Goal: Navigation & Orientation: Understand site structure

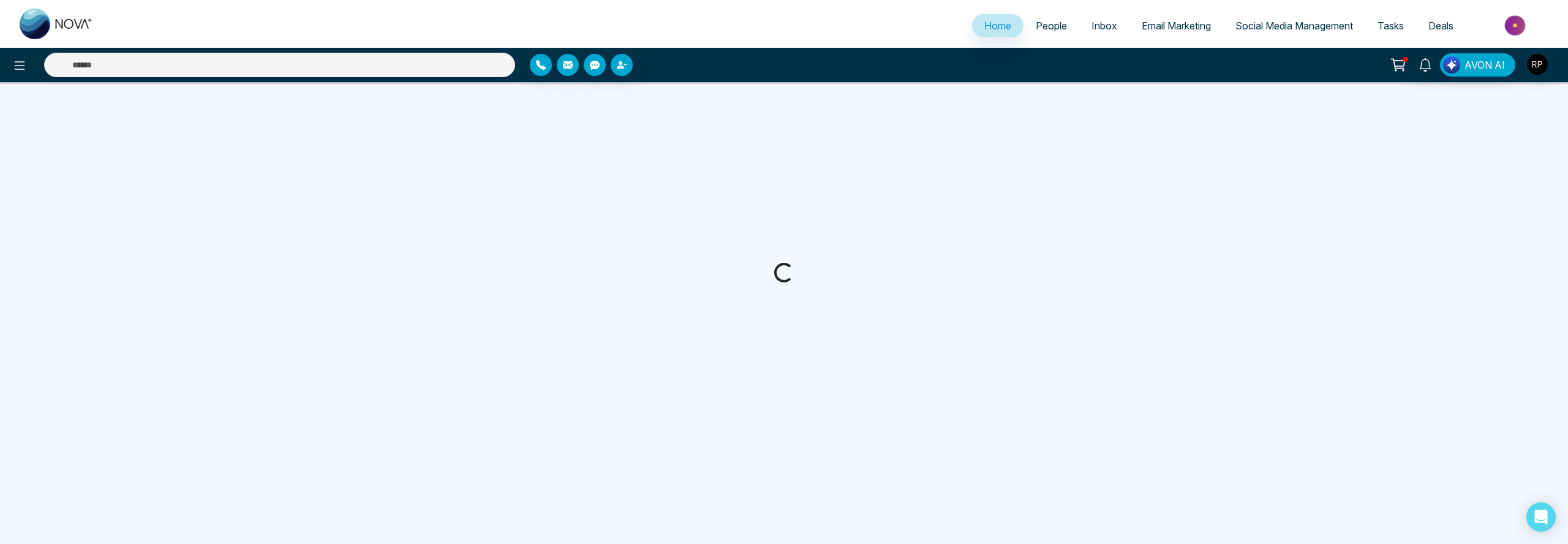
select select "*"
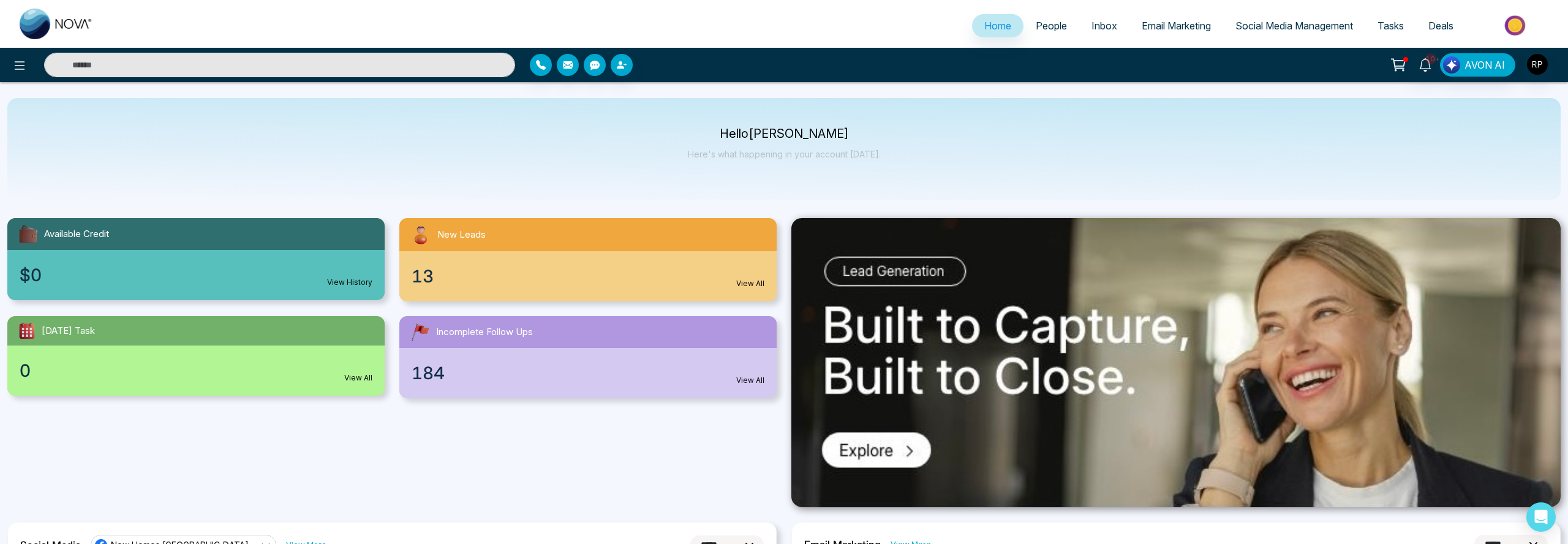
click at [1036, 30] on span "People" at bounding box center [1051, 25] width 31 height 12
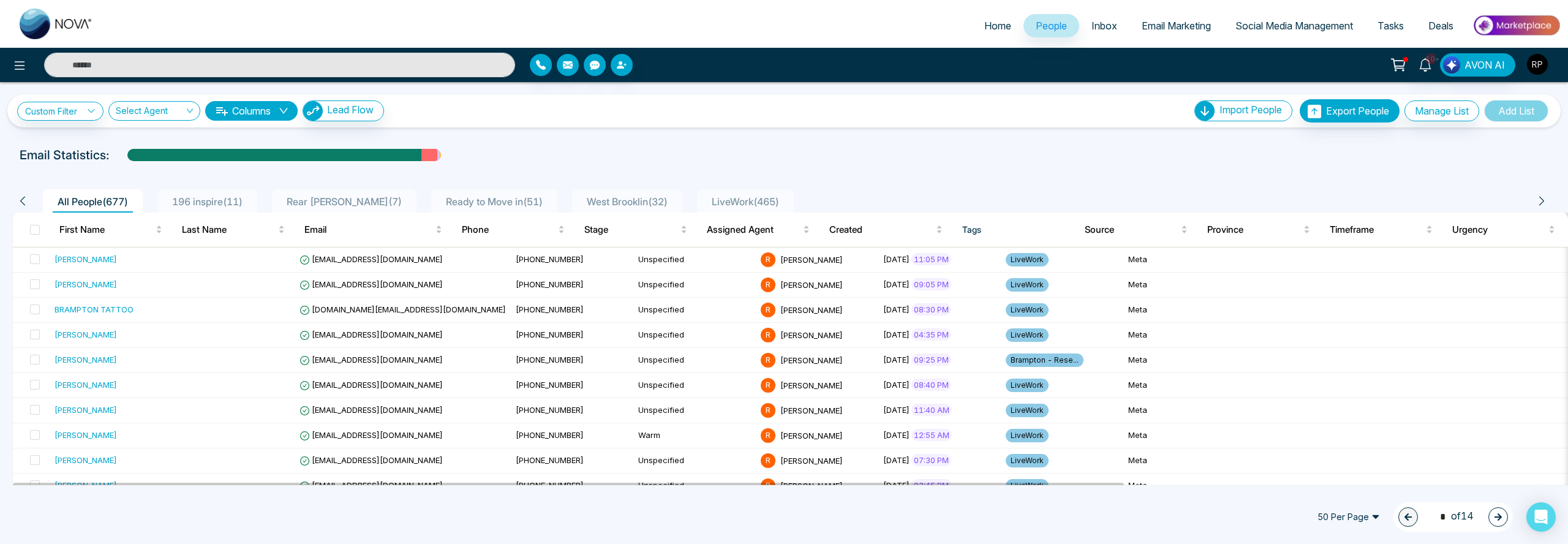
click at [1528, 69] on img "button" at bounding box center [1537, 64] width 21 height 21
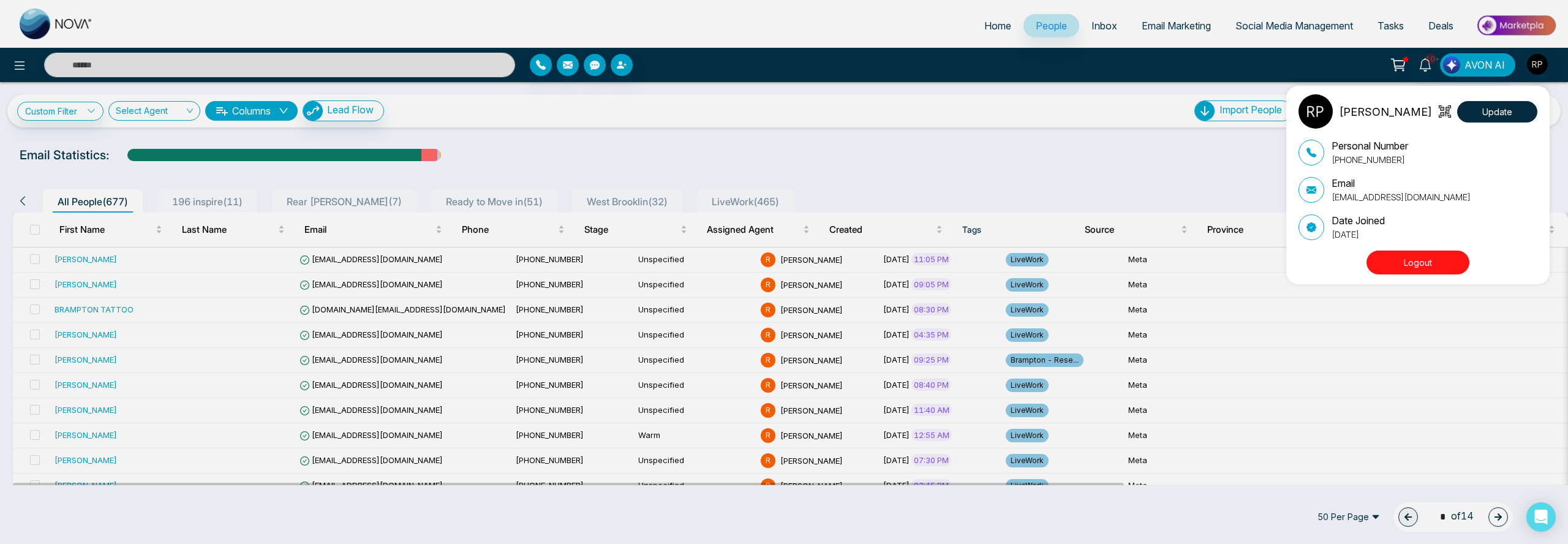
click at [1345, 113] on p "[PERSON_NAME]" at bounding box center [1385, 112] width 93 height 17
click at [21, 66] on div "[PERSON_NAME] Update Personal Number [PHONE_NUMBER] Email [EMAIL_ADDRESS][DOMAI…" at bounding box center [784, 272] width 1568 height 544
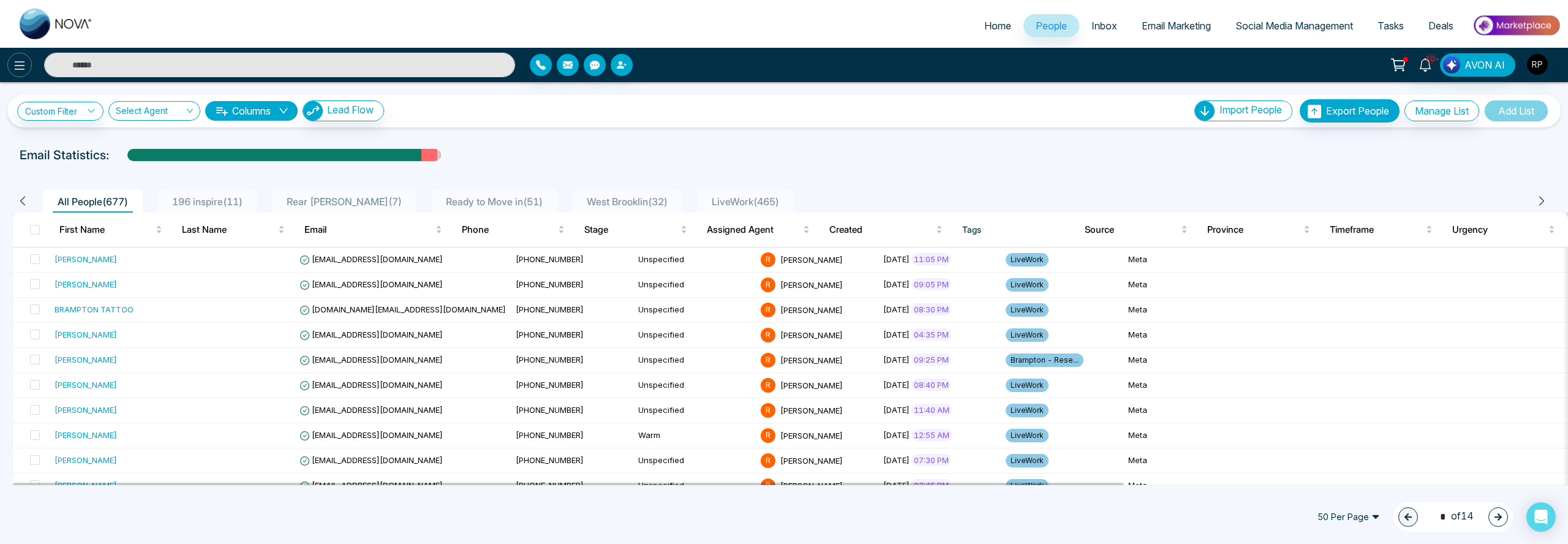
click at [21, 66] on icon at bounding box center [20, 65] width 10 height 8
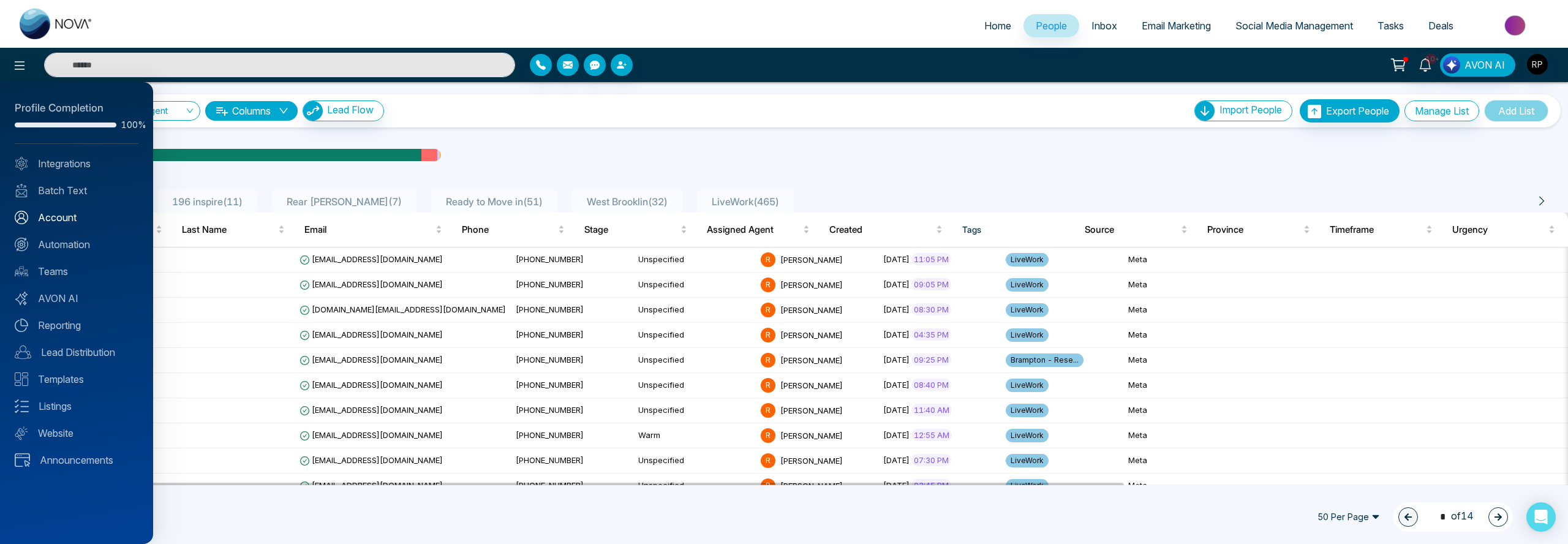
click at [64, 215] on link "Account" at bounding box center [76, 218] width 123 height 15
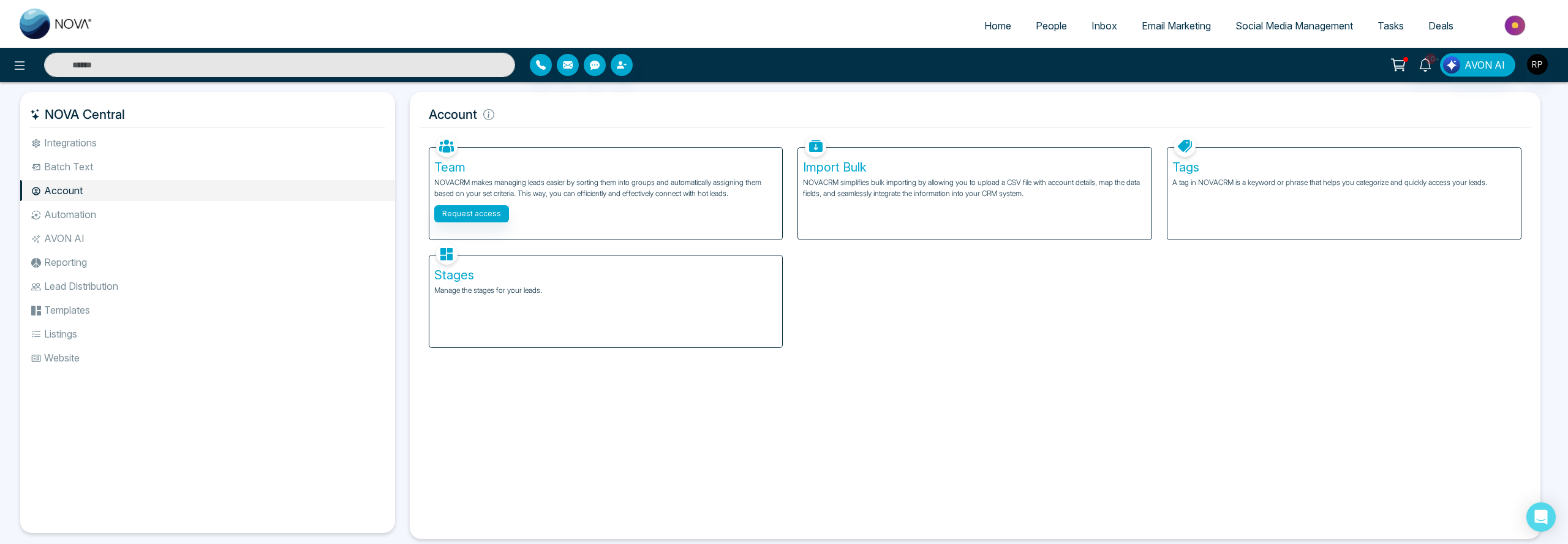
click at [102, 288] on li "Lead Distribution" at bounding box center [207, 286] width 375 height 21
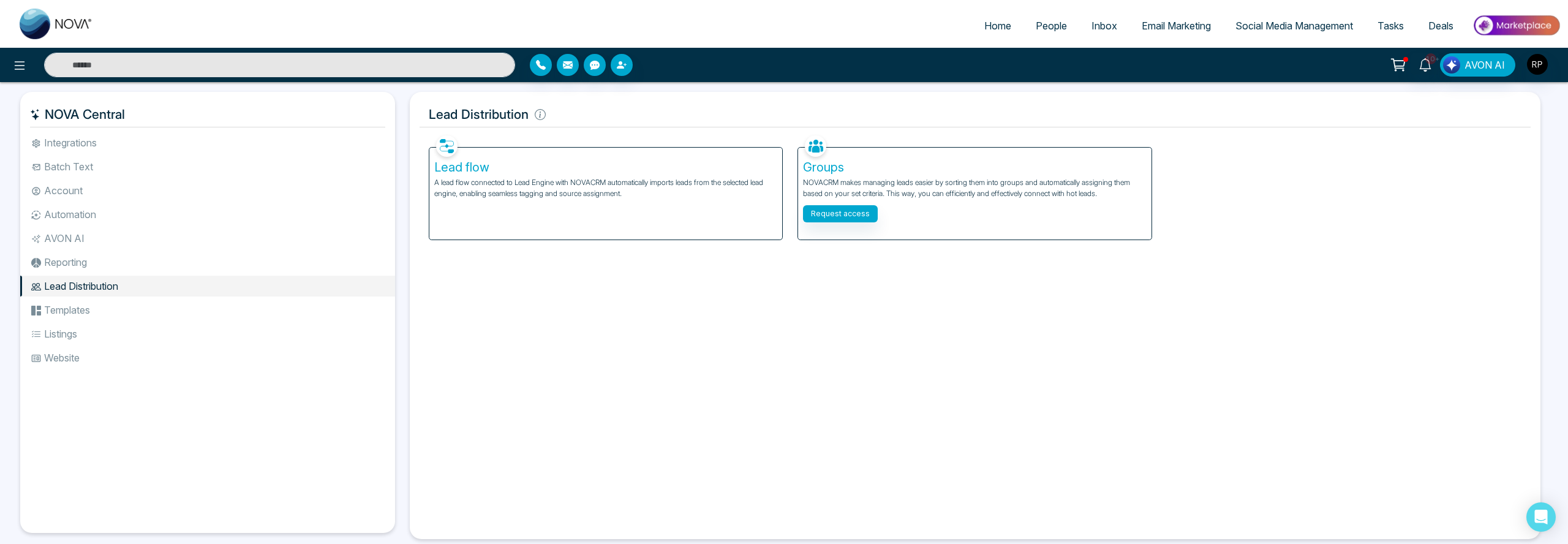
click at [618, 192] on p "A lead flow connected to Lead Engine with NOVACRM automatically imports leads f…" at bounding box center [606, 188] width 344 height 22
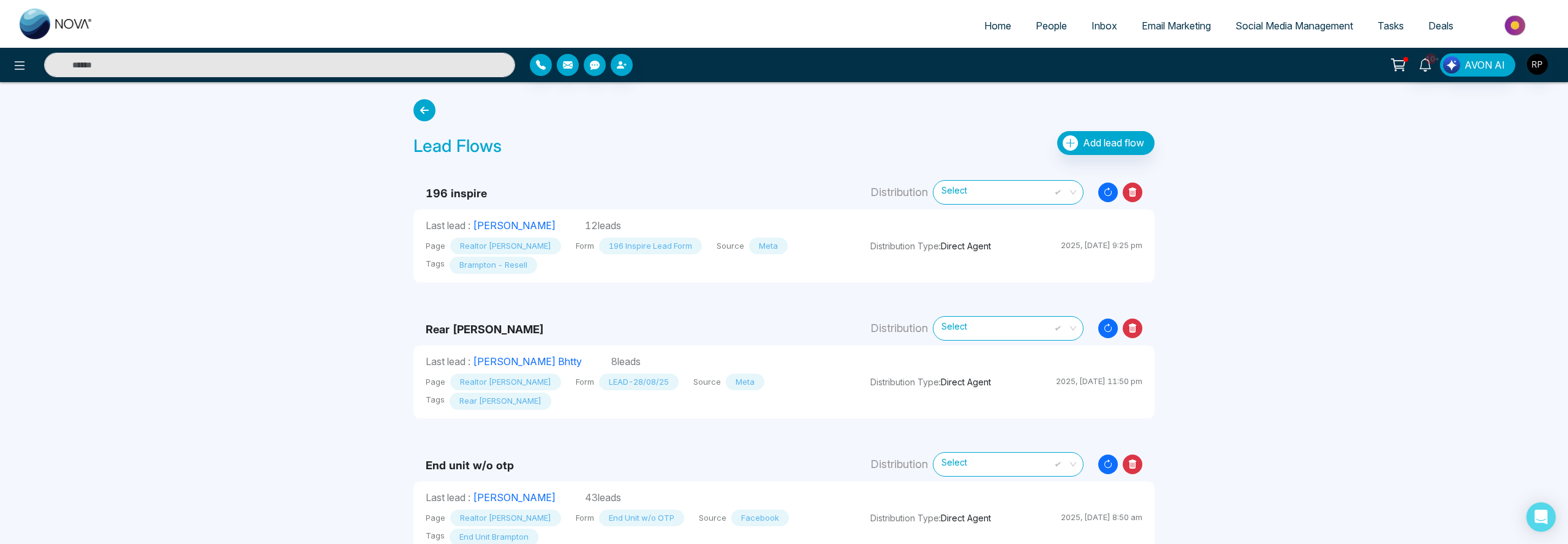
click at [1014, 190] on span "Select" at bounding box center [1008, 191] width 134 height 22
click at [954, 239] on div "Agents" at bounding box center [1008, 238] width 150 height 20
click at [966, 220] on div "Groups" at bounding box center [1008, 219] width 150 height 20
click at [972, 199] on span "Select" at bounding box center [1008, 191] width 134 height 22
click at [433, 112] on icon at bounding box center [424, 109] width 22 height 22
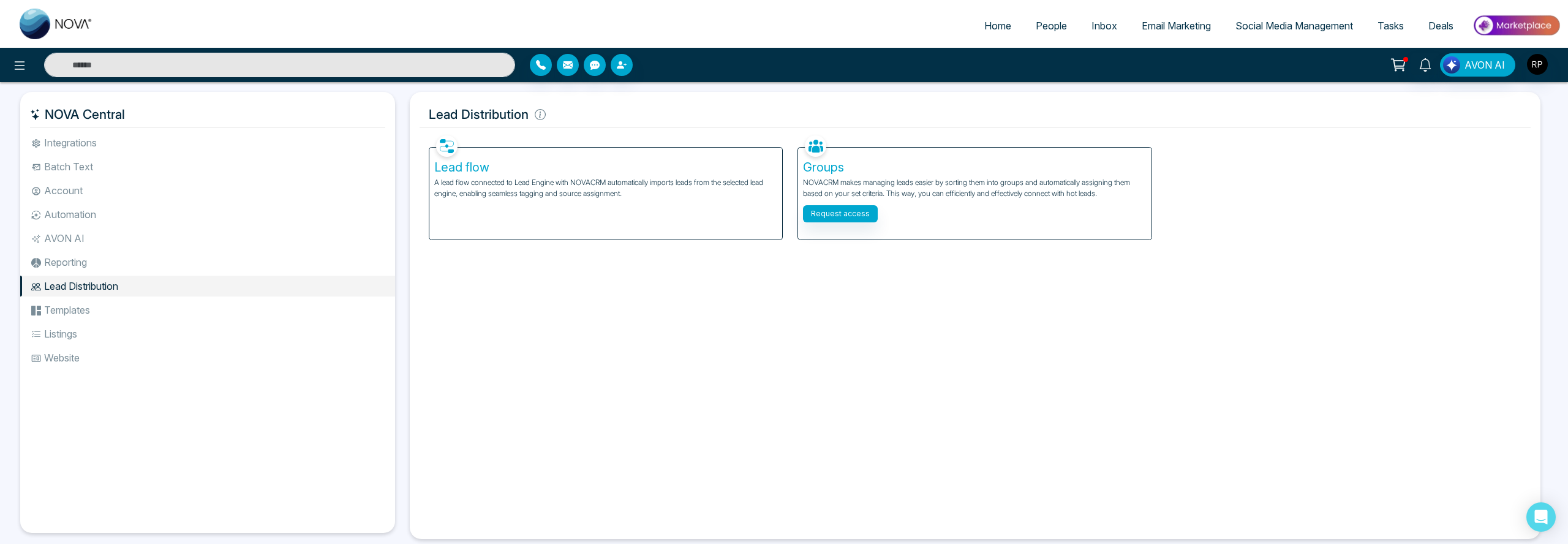
click at [54, 189] on li "Account" at bounding box center [207, 190] width 375 height 21
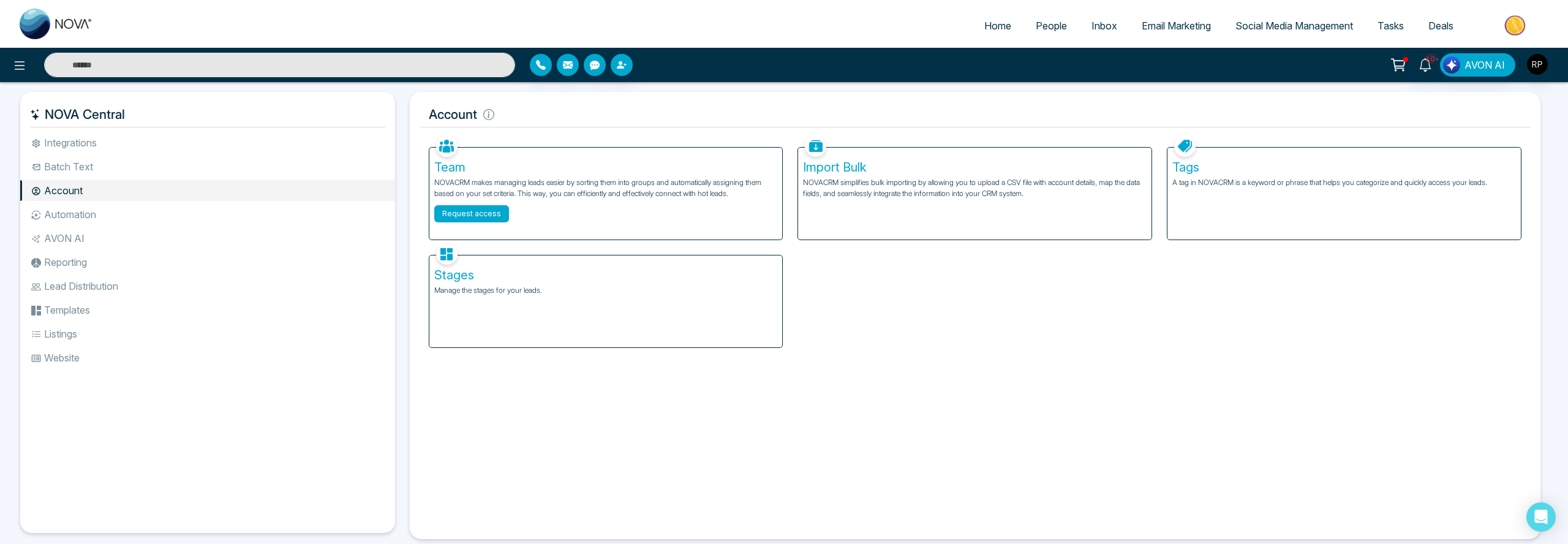
click at [484, 216] on button "Request access" at bounding box center [471, 214] width 74 height 17
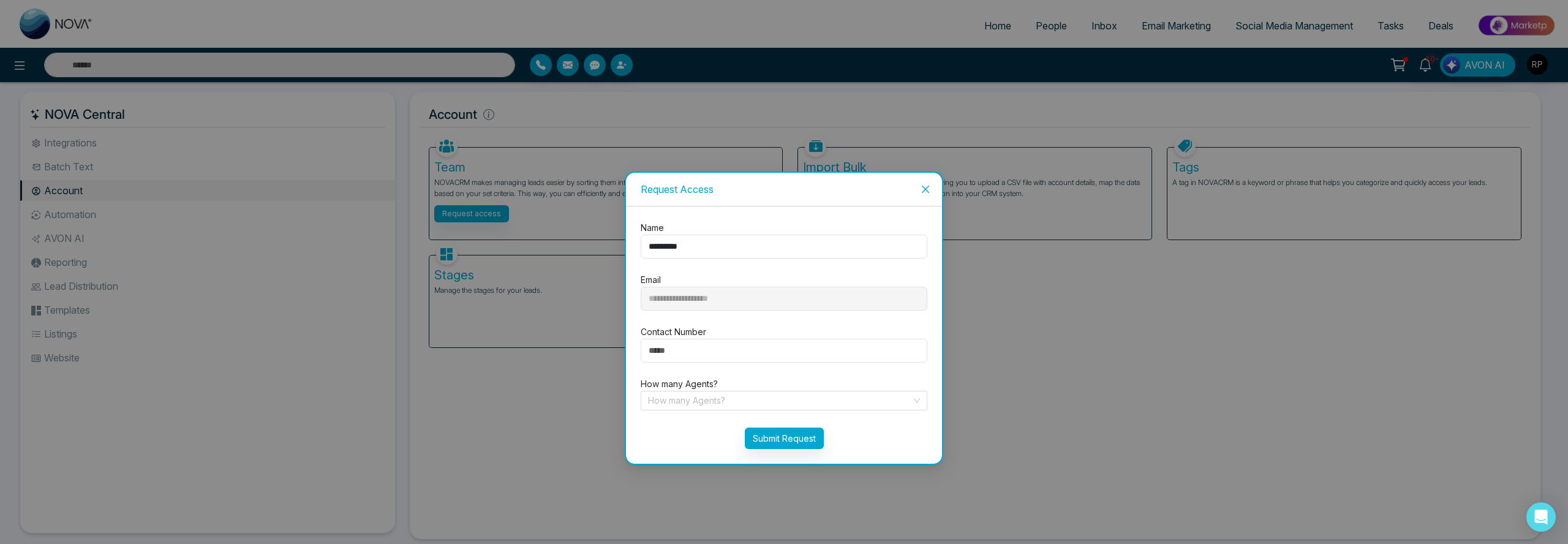
click at [929, 195] on span "Close" at bounding box center [925, 189] width 33 height 33
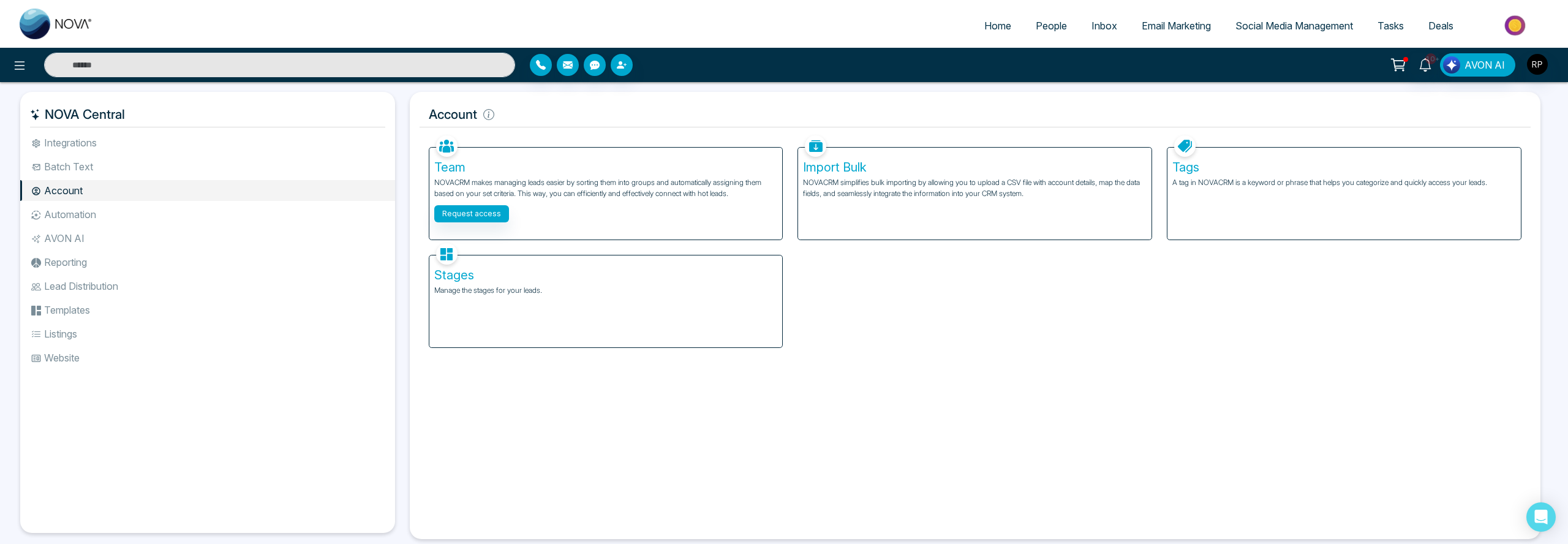
click at [122, 137] on li "Integrations" at bounding box center [207, 142] width 375 height 21
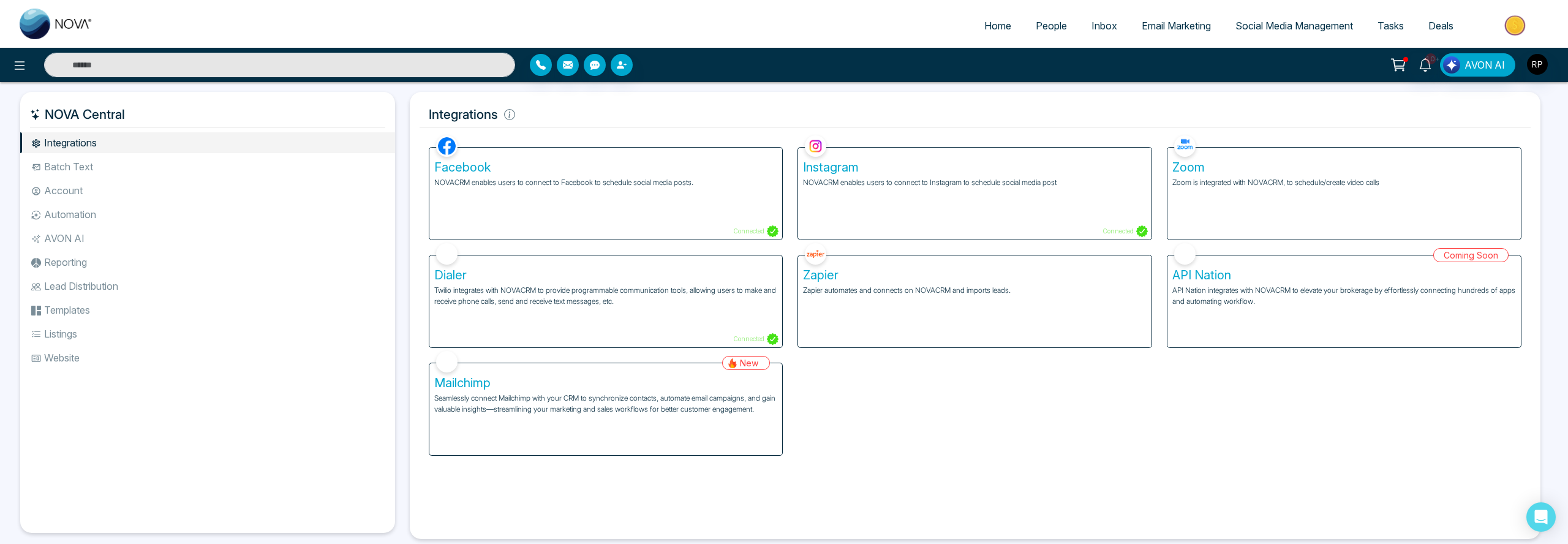
click at [78, 353] on li "Website" at bounding box center [207, 358] width 375 height 21
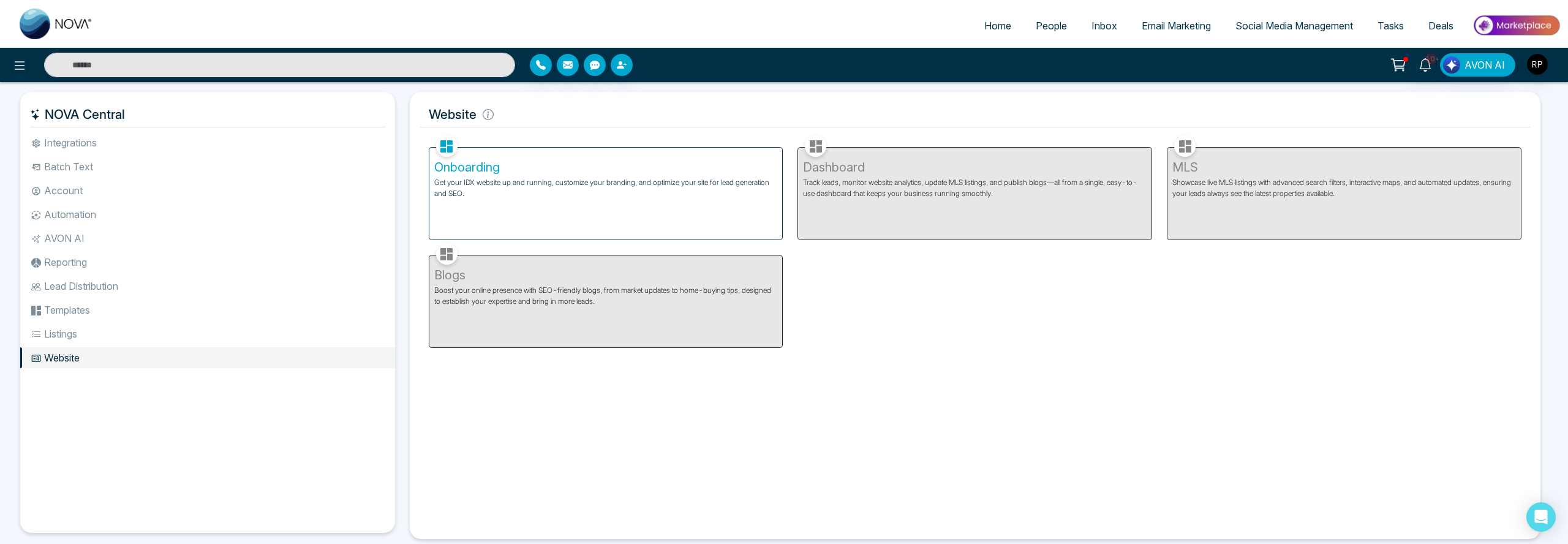
click at [76, 335] on li "Listings" at bounding box center [207, 334] width 375 height 21
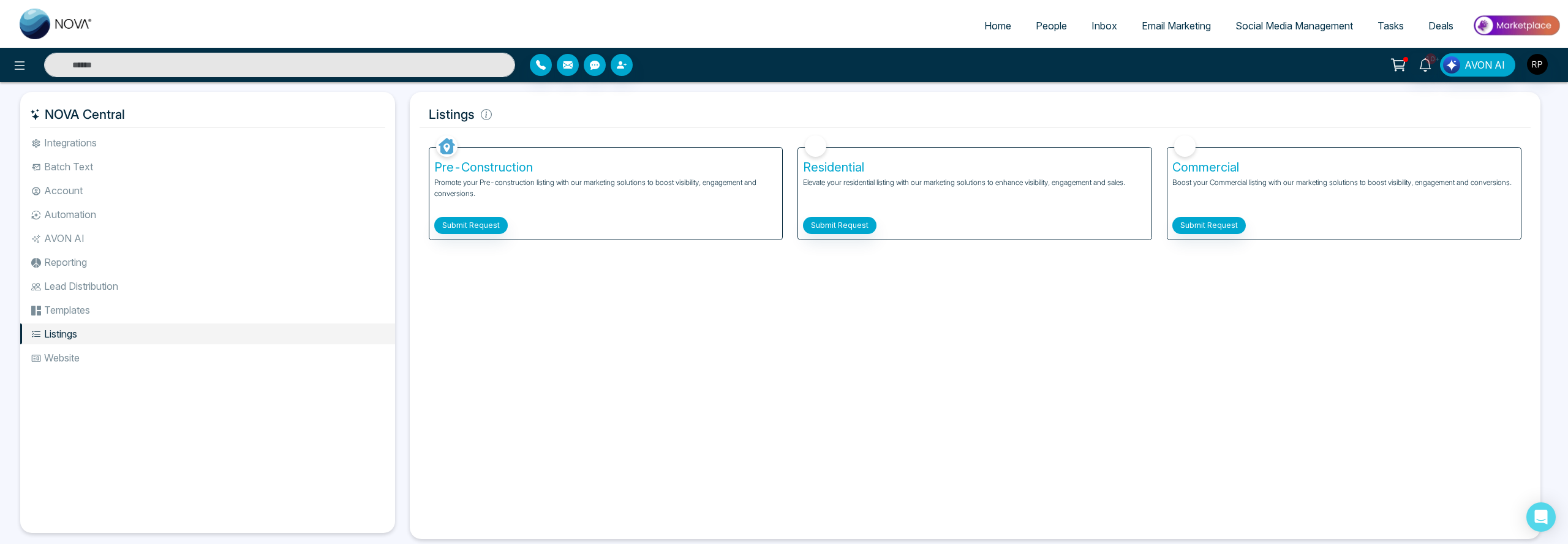
click at [67, 313] on li "Templates" at bounding box center [207, 310] width 375 height 21
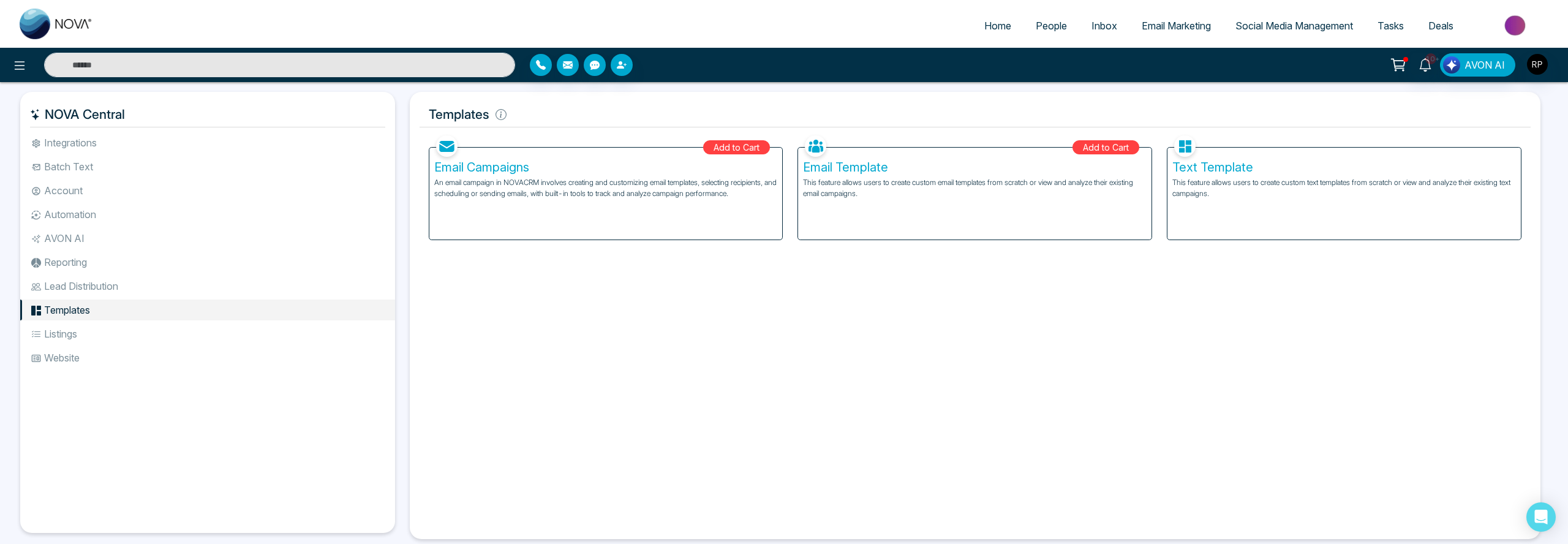
click at [75, 293] on li "Lead Distribution" at bounding box center [207, 286] width 375 height 21
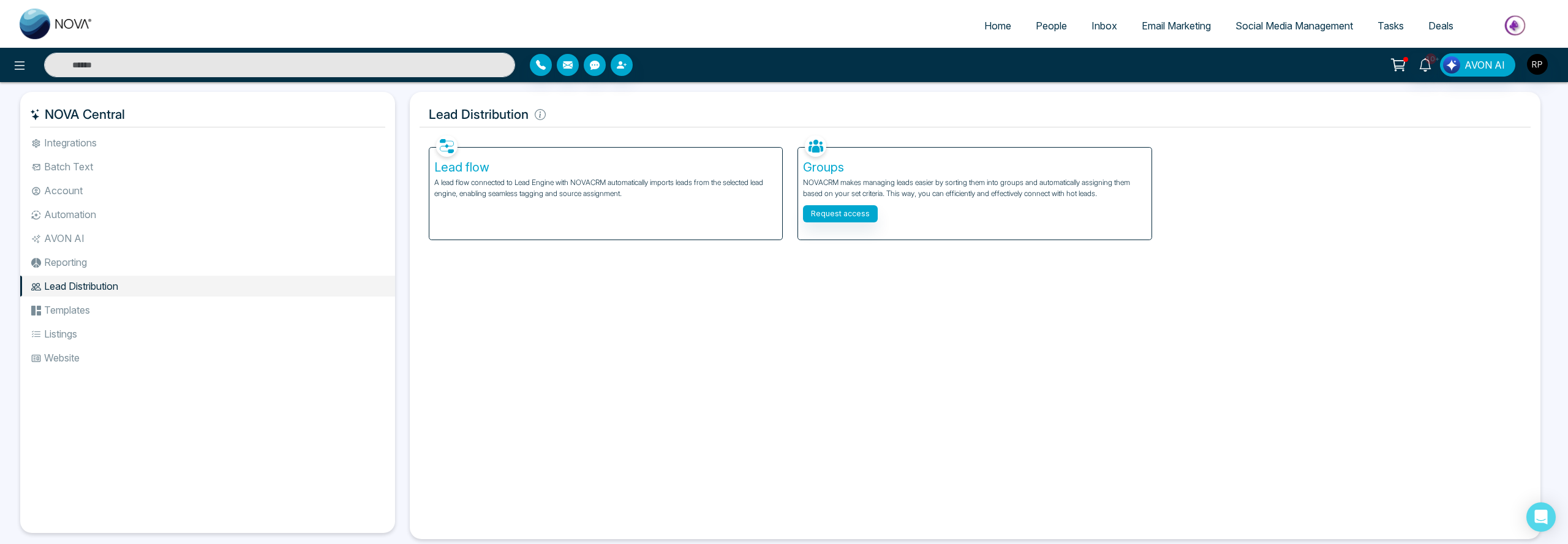
click at [73, 278] on li "Lead Distribution" at bounding box center [207, 286] width 375 height 21
click at [71, 265] on li "Reporting" at bounding box center [207, 262] width 375 height 21
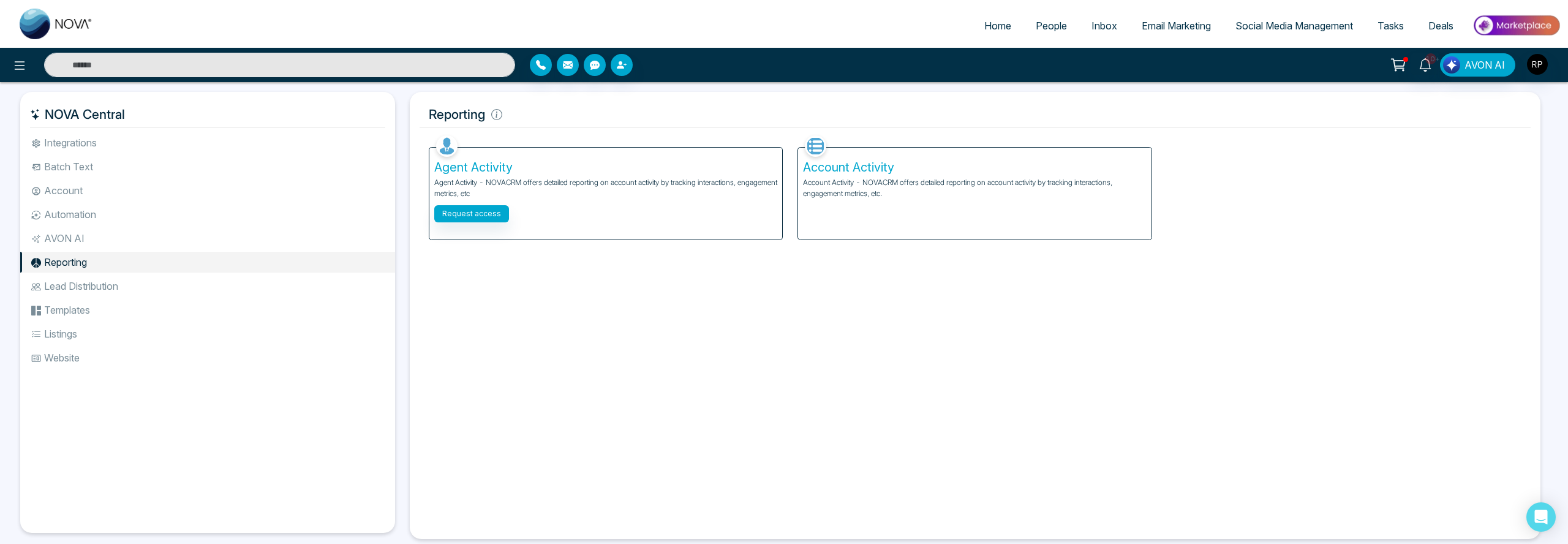
click at [74, 138] on li "Integrations" at bounding box center [207, 142] width 375 height 21
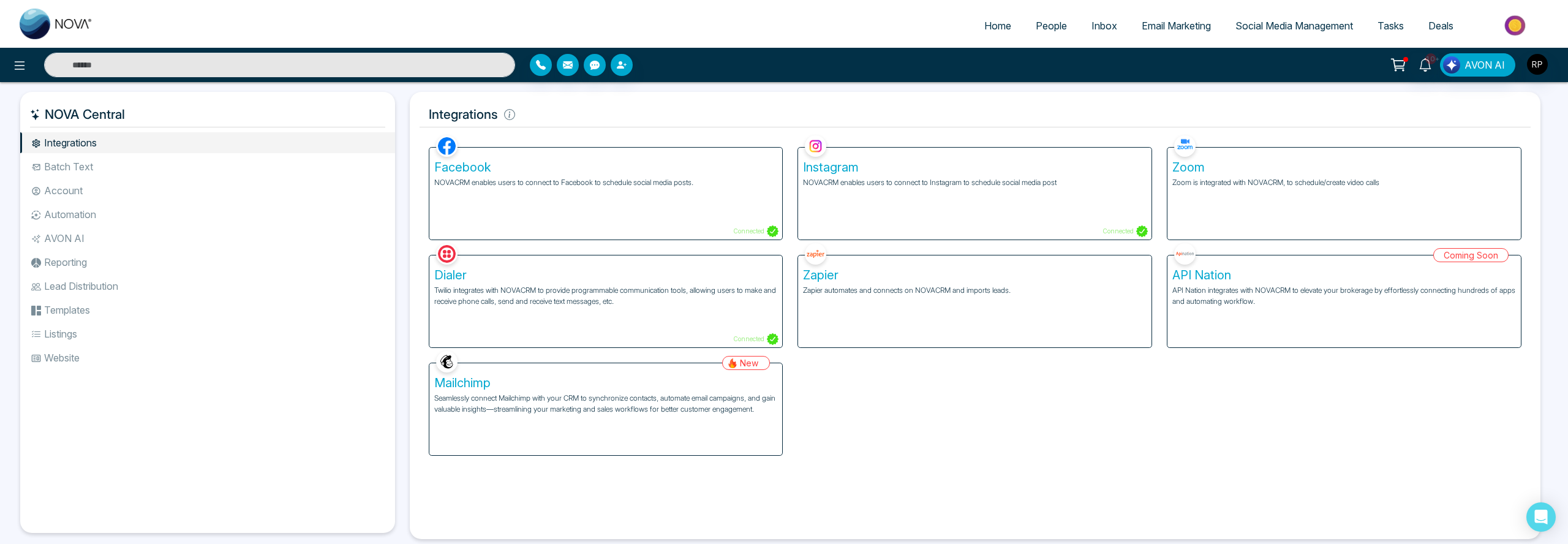
click at [984, 25] on span "Home" at bounding box center [997, 25] width 27 height 12
select select "*"
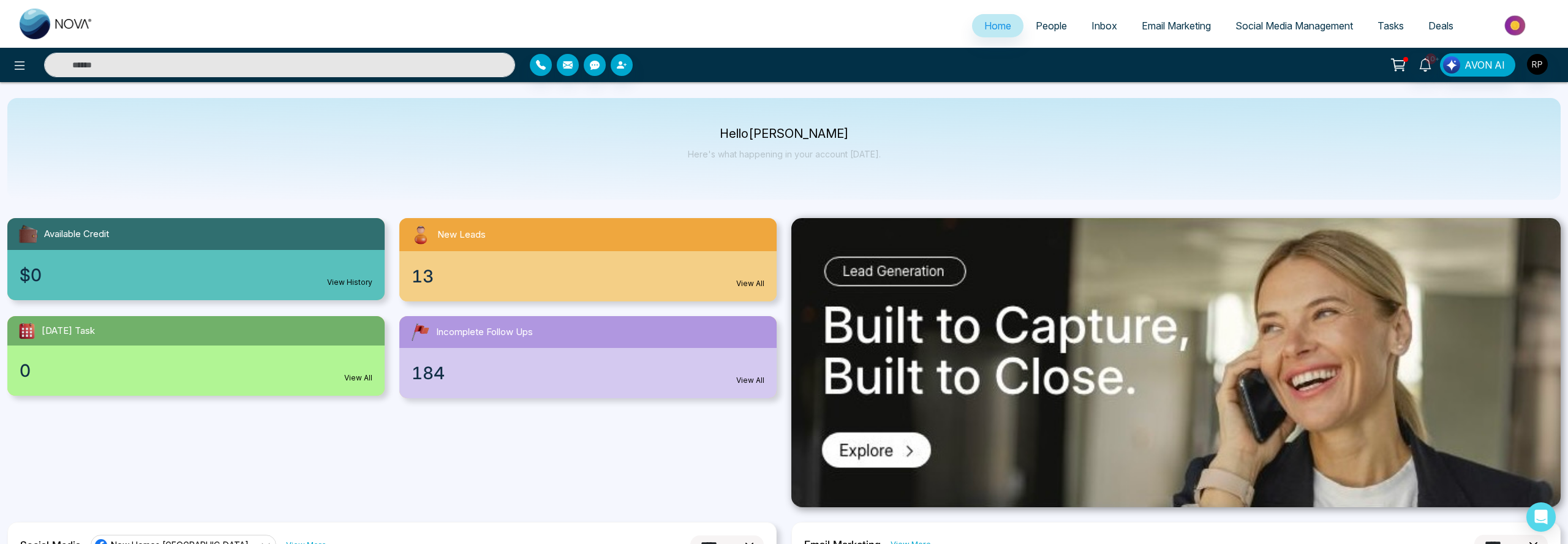
click at [1047, 31] on span "People" at bounding box center [1051, 25] width 31 height 12
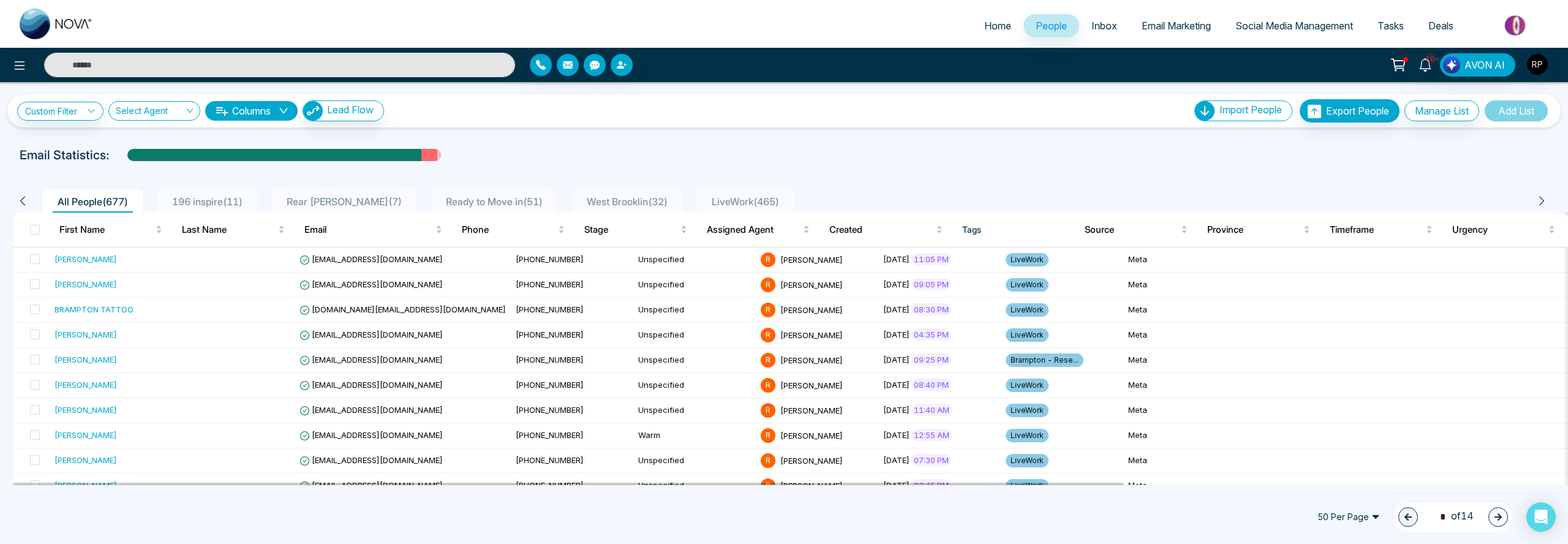
click at [984, 24] on span "Home" at bounding box center [997, 25] width 27 height 12
select select "*"
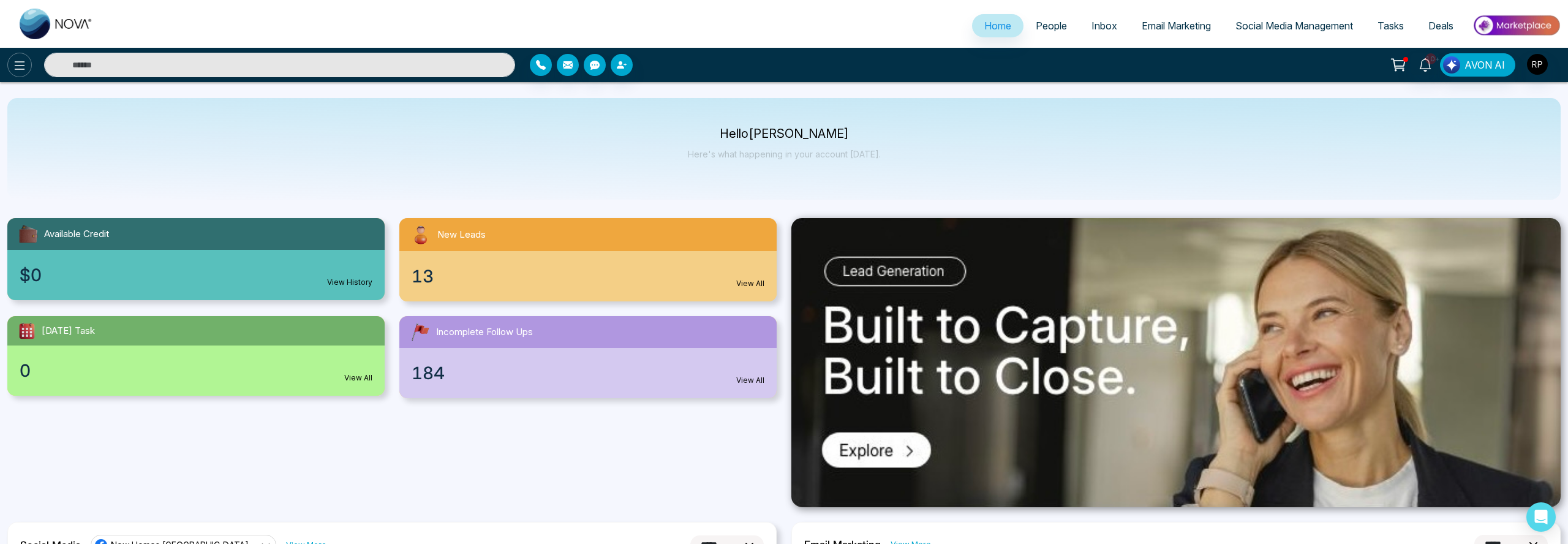
click at [21, 67] on icon at bounding box center [20, 66] width 15 height 15
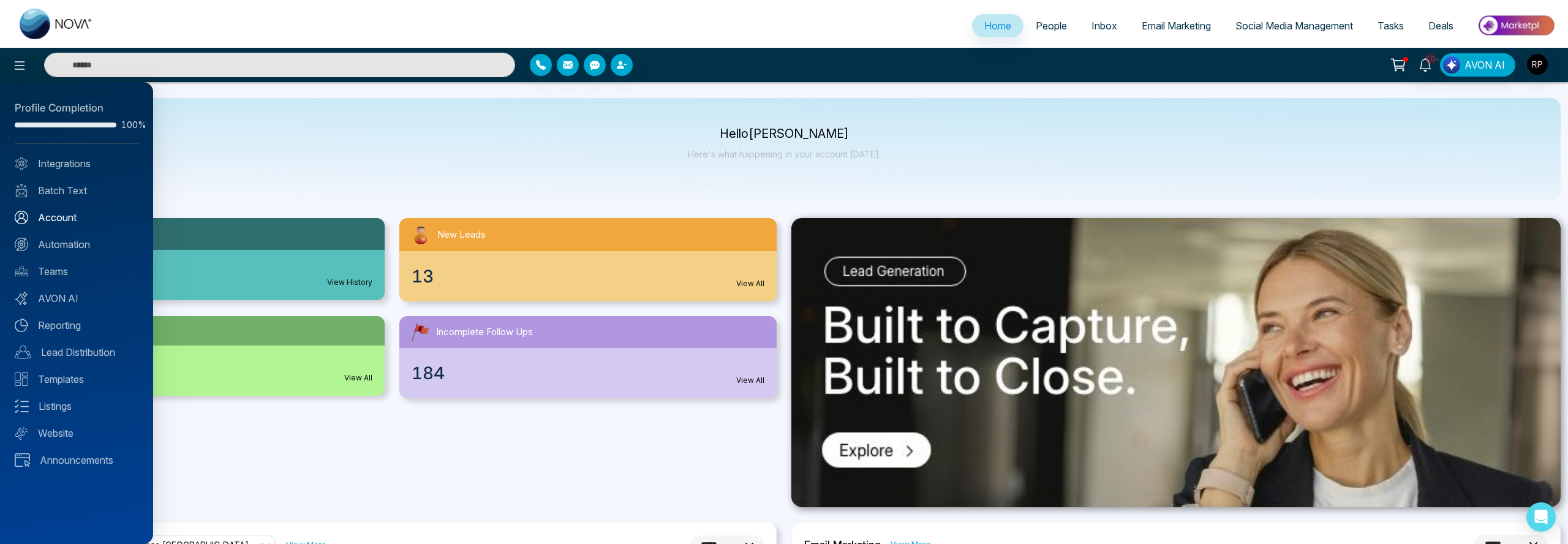
click at [60, 220] on link "Account" at bounding box center [76, 218] width 123 height 15
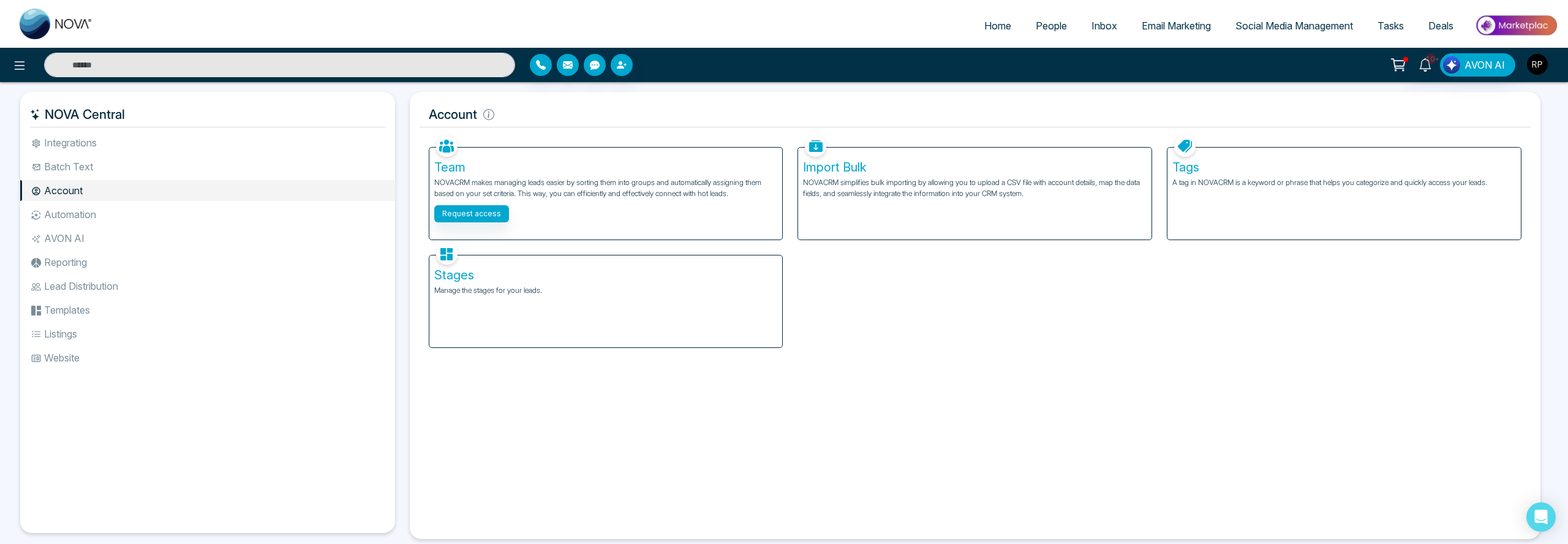
click at [1537, 66] on img "button" at bounding box center [1537, 64] width 21 height 21
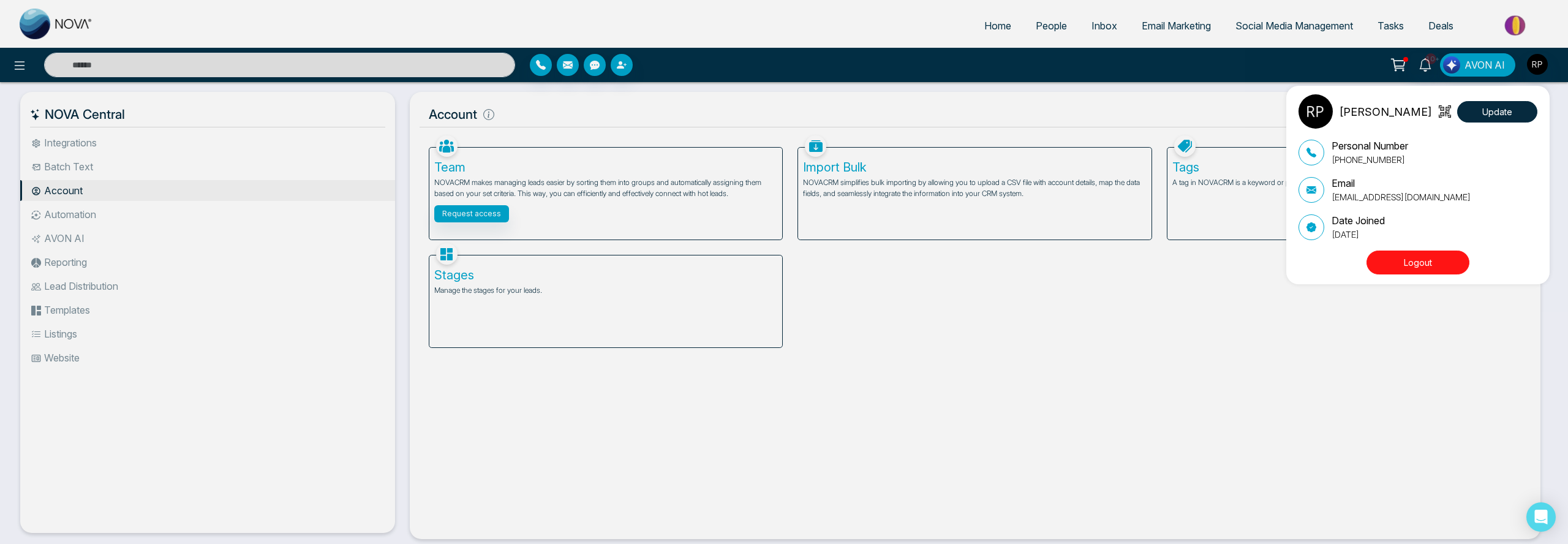
click at [18, 66] on div "[PERSON_NAME] Update Personal Number [PHONE_NUMBER] Email [EMAIL_ADDRESS][DOMAI…" at bounding box center [784, 272] width 1568 height 544
